Goal: Transaction & Acquisition: Purchase product/service

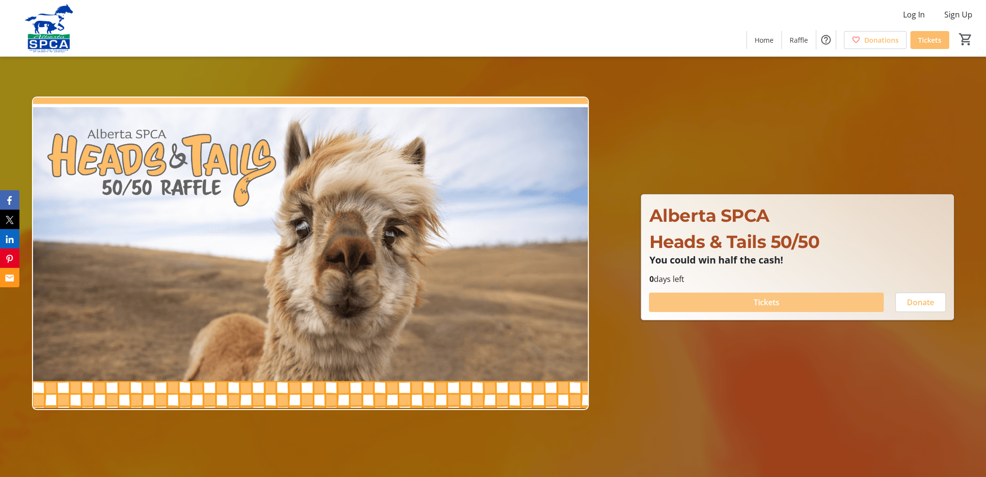
click at [740, 304] on span at bounding box center [766, 301] width 235 height 23
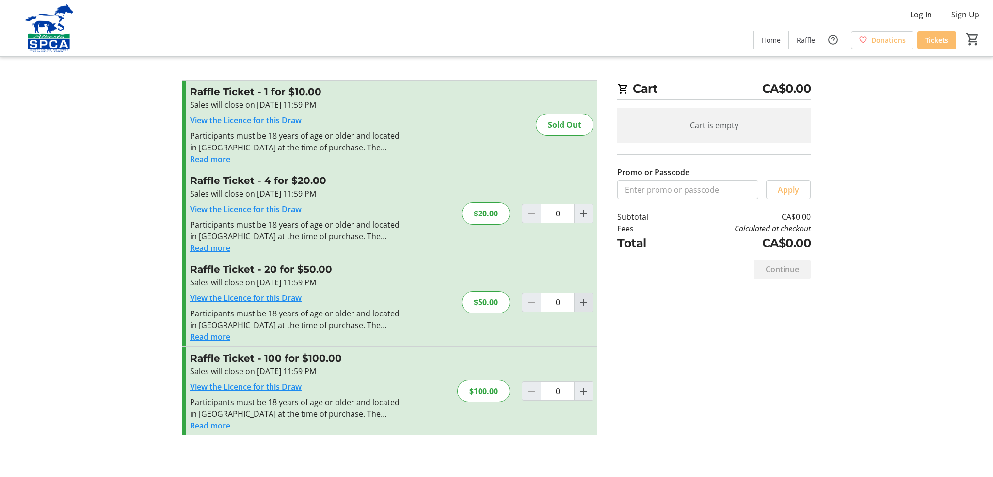
click at [584, 304] on mat-icon "Increment by one" at bounding box center [584, 302] width 12 height 12
type input "1"
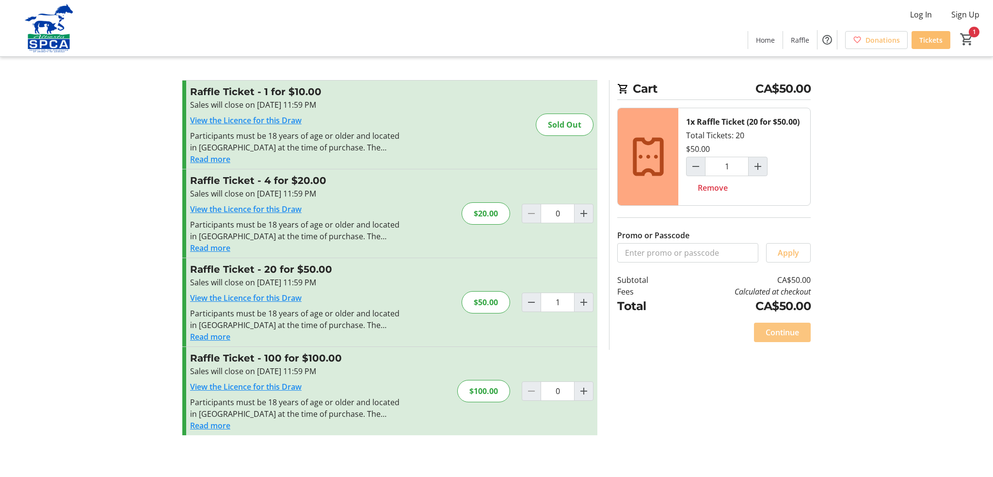
click at [785, 332] on span "Continue" at bounding box center [782, 332] width 33 height 12
